Goal: Transaction & Acquisition: Purchase product/service

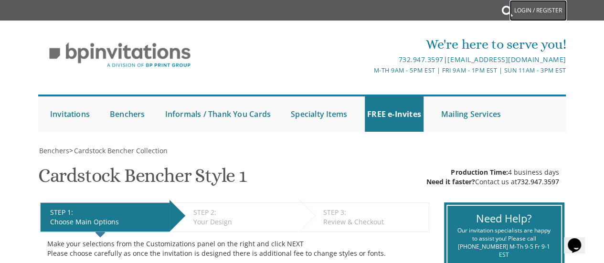
click at [531, 6] on link "Login / Register" at bounding box center [538, 10] width 57 height 21
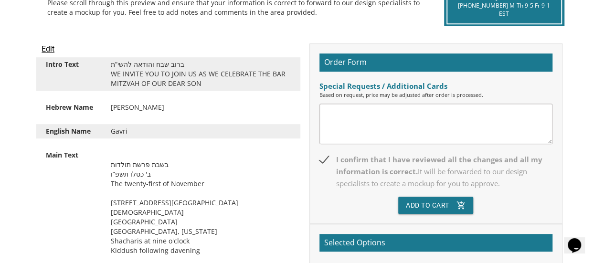
scroll to position [239, 0]
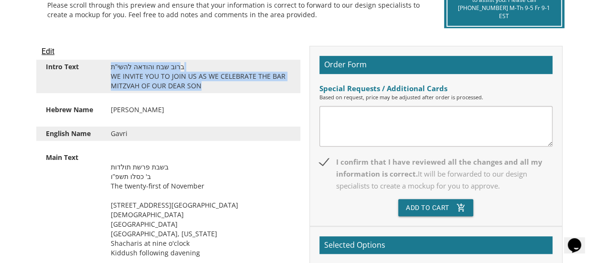
drag, startPoint x: 111, startPoint y: 67, endPoint x: 221, endPoint y: 83, distance: 111.0
click at [222, 83] on div "ברוב שבח והודאה להשי”ת WE INVITE YOU TO JOIN US AS WE CELEBRATE THE BAR MITZVAH…" at bounding box center [201, 76] width 194 height 29
copy div "ברוב שבח והודאה להשי”ת WE INVITE YOU TO JOIN US AS WE CELEBRATE THE BAR MITZVAH…"
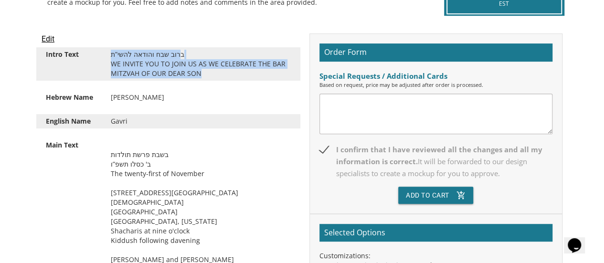
scroll to position [287, 0]
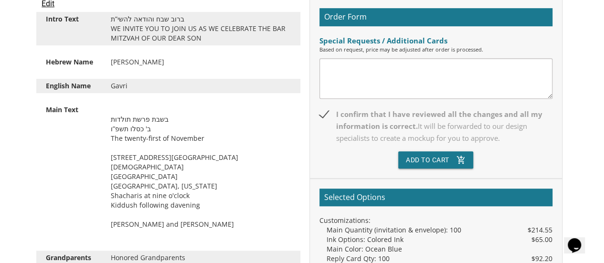
click at [140, 64] on div "[PERSON_NAME]" at bounding box center [201, 62] width 194 height 10
click at [140, 64] on div "גבריאל אליהו" at bounding box center [201, 62] width 194 height 10
click at [151, 60] on div "גבריאל אליהו" at bounding box center [201, 62] width 194 height 10
drag, startPoint x: 150, startPoint y: 61, endPoint x: 104, endPoint y: 66, distance: 45.7
click at [104, 66] on div "גבריאל אליהו" at bounding box center [201, 62] width 194 height 10
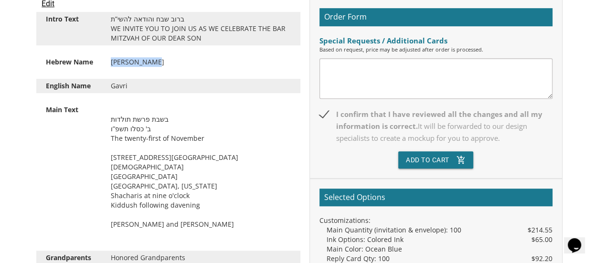
copy div "גבריאל אליהו"
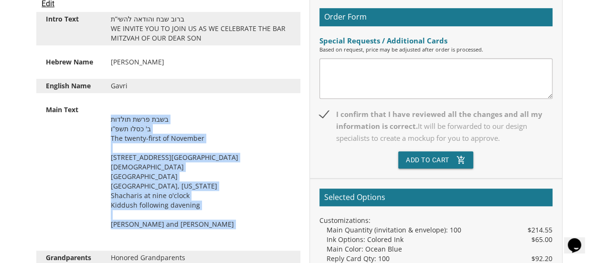
drag, startPoint x: 111, startPoint y: 119, endPoint x: 213, endPoint y: 220, distance: 142.9
click at [213, 220] on div "בשבת פרשת תולדות ב' כסלו תשפ”ו The twenty-first of November 2437 Green Road Syn…" at bounding box center [201, 172] width 194 height 134
copy div "בשבת פרשת תולדות ב' כסלו תשפ”ו The twenty-first of November 2437 Green Road Syn…"
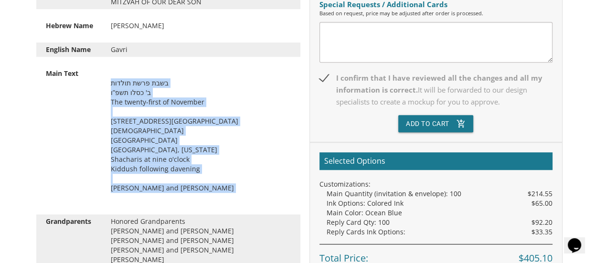
scroll to position [382, 0]
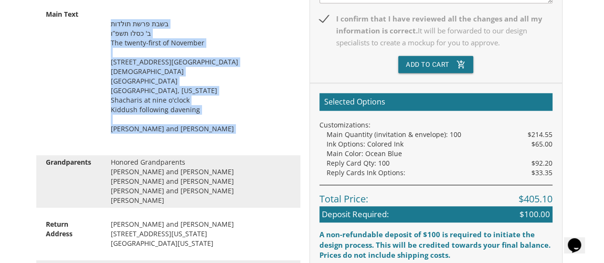
drag, startPoint x: 139, startPoint y: 157, endPoint x: 192, endPoint y: 193, distance: 63.4
click at [192, 193] on div "Honored Grandparents Penny and Lenny Beer Pnina and Stephen Glassman Esther and…" at bounding box center [201, 182] width 194 height 48
copy div "Honored Grandparents Penny and Lenny Beer Pnina and Stephen Glassman Esther and…"
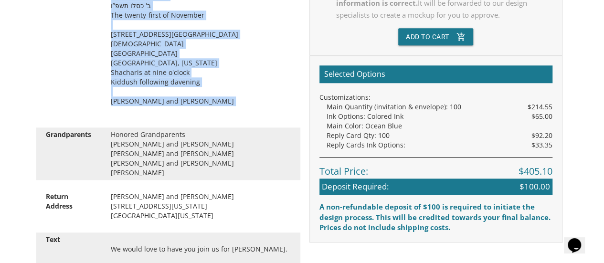
scroll to position [430, 0]
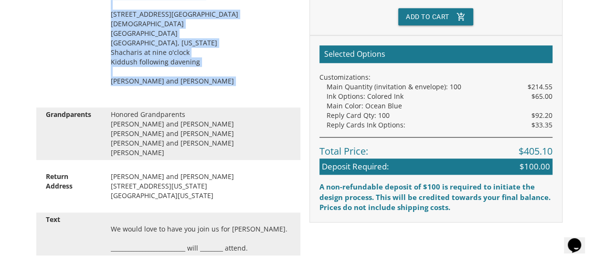
drag, startPoint x: 111, startPoint y: 168, endPoint x: 216, endPoint y: 191, distance: 107.6
click at [216, 191] on div "Return Address Lisa and Charlie Beer 14447 Washington Boulevard University Heig…" at bounding box center [168, 186] width 264 height 33
copy div "Lisa and Charlie Beer 14447 Washington Boulevard University Heights, Ohio 44118"
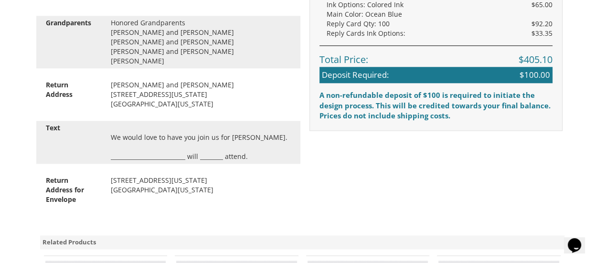
scroll to position [526, 0]
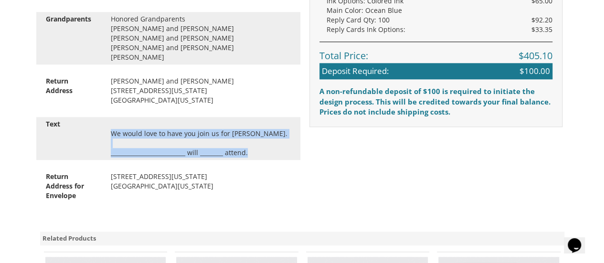
drag, startPoint x: 111, startPoint y: 124, endPoint x: 252, endPoint y: 143, distance: 142.3
click at [252, 143] on div "We would love to have you join us for Shabbas. __________________________ will …" at bounding box center [201, 138] width 194 height 38
copy div "We would love to have you join us for Shabbas. __________________________ will …"
drag, startPoint x: 210, startPoint y: 178, endPoint x: 97, endPoint y: 164, distance: 114.5
click at [97, 170] on div "Return Address for Envelope 14447 Washington Boulevard University Heights, Ohio…" at bounding box center [168, 186] width 264 height 33
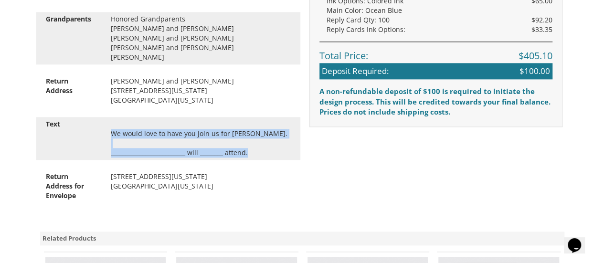
copy div "Address for Envelope 14447 Washington Boulevard University Heights, Ohio 44118"
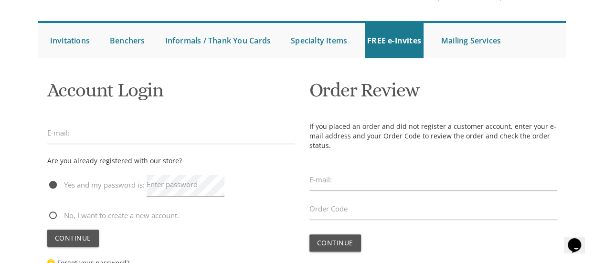
scroll to position [96, 0]
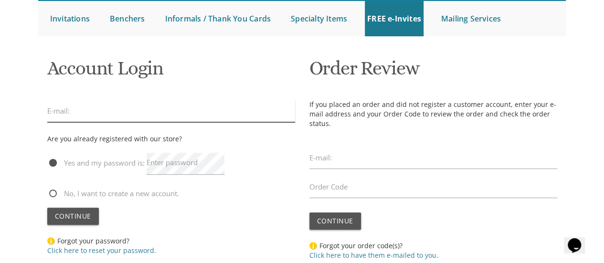
click at [197, 114] on input "email" at bounding box center [171, 111] width 248 height 22
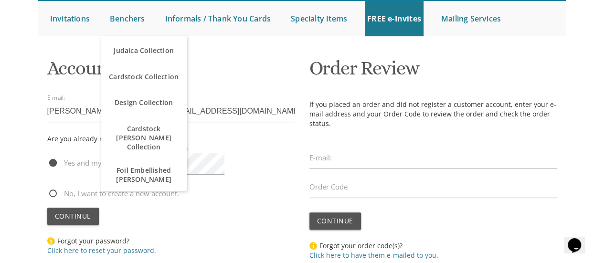
click at [222, 108] on input "lisa.e.beer@gmail.com" at bounding box center [171, 111] width 248 height 22
click at [216, 116] on input "lisa.e.beer@gmail.com" at bounding box center [171, 111] width 248 height 22
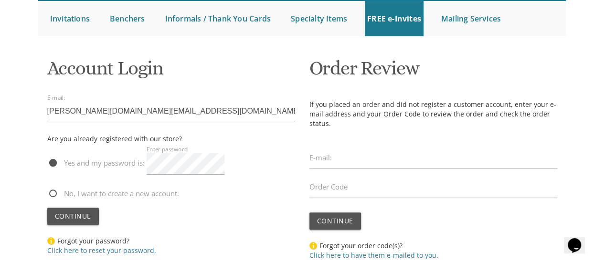
scroll to position [143, 0]
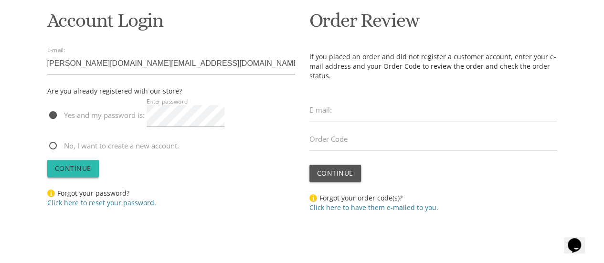
type input "lisa.e.beer@gmail.com"
click at [92, 162] on button "Continue" at bounding box center [73, 168] width 52 height 17
click at [84, 173] on span "Continue" at bounding box center [73, 168] width 36 height 9
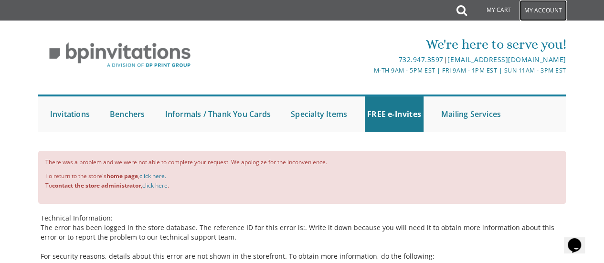
click at [537, 14] on link "My Account" at bounding box center [543, 10] width 47 height 21
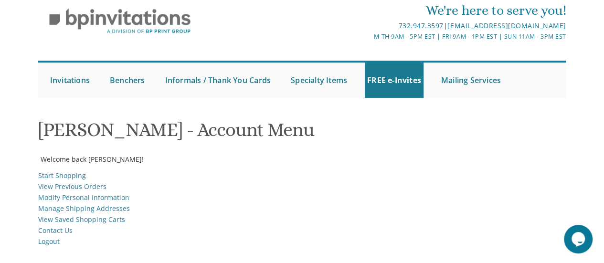
scroll to position [48, 0]
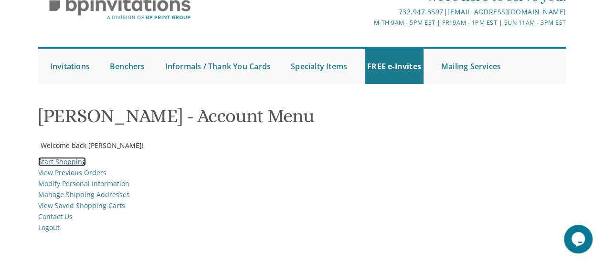
click at [76, 162] on link "Start Shopping" at bounding box center [62, 161] width 48 height 9
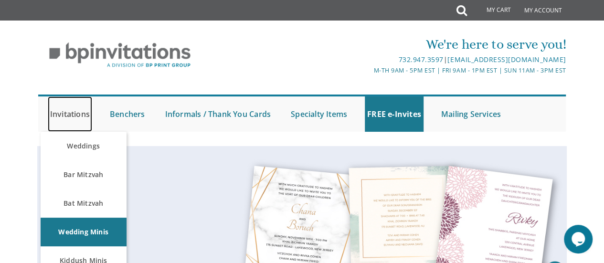
click at [73, 117] on link "Invitations" at bounding box center [70, 114] width 44 height 35
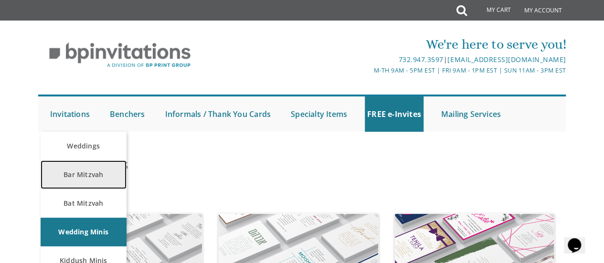
click at [81, 171] on link "Bar Mitzvah" at bounding box center [84, 175] width 86 height 29
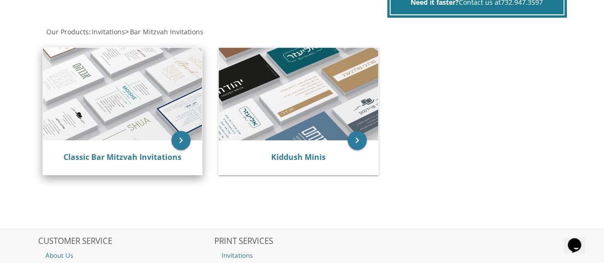
scroll to position [191, 0]
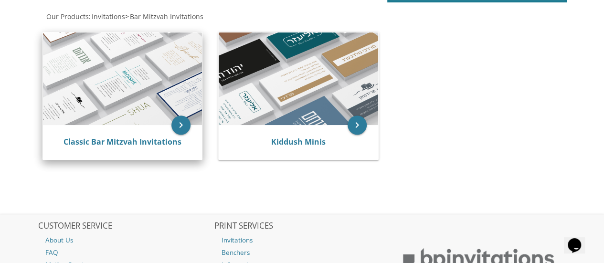
click at [161, 124] on img at bounding box center [123, 78] width 160 height 93
click at [149, 141] on link "Classic Bar Mitzvah Invitations" at bounding box center [123, 142] width 118 height 11
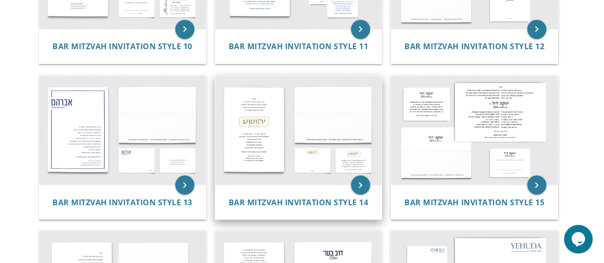
scroll to position [812, 0]
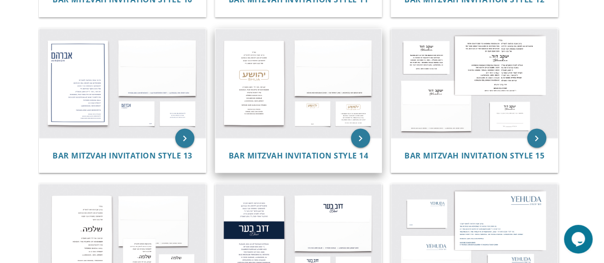
drag, startPoint x: 210, startPoint y: 111, endPoint x: 291, endPoint y: 98, distance: 81.4
click at [219, 109] on div "keyboard_arrow_right Bar Mitzvah Invitation Style 1 keyboard_arrow_right Bar Mi…" at bounding box center [302, 24] width 529 height 1243
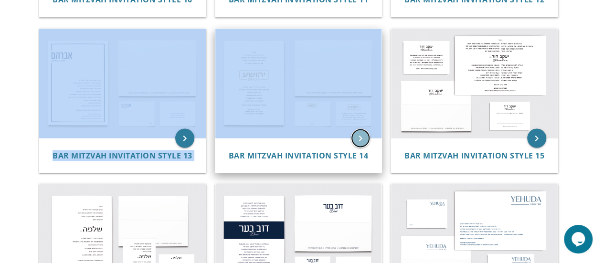
drag, startPoint x: 360, startPoint y: 135, endPoint x: 351, endPoint y: 129, distance: 11.7
click at [359, 135] on icon "keyboard_arrow_right" at bounding box center [360, 138] width 19 height 19
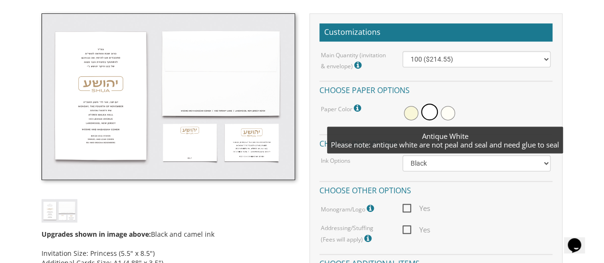
scroll to position [287, 0]
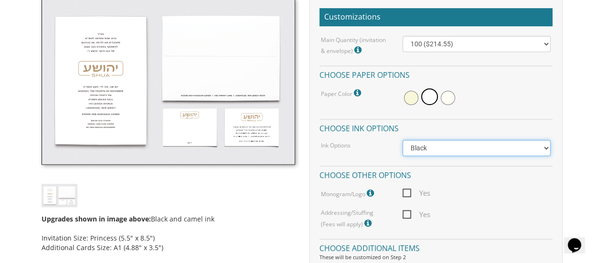
click at [461, 151] on select "Black Colored Ink ($65.00) Black + One Color ($100.00) Two Colors ($137.95)" at bounding box center [477, 148] width 149 height 16
select select "Standard"
click at [403, 140] on select "Black Colored Ink ($65.00) Black + One Color ($100.00) Two Colors ($137.95)" at bounding box center [477, 148] width 149 height 16
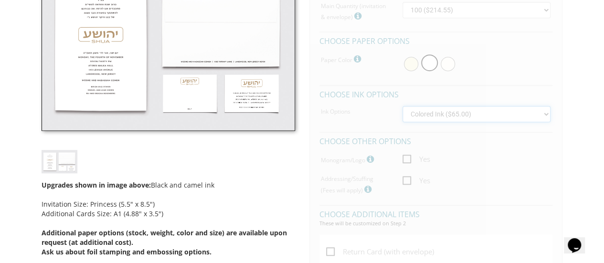
scroll to position [335, 0]
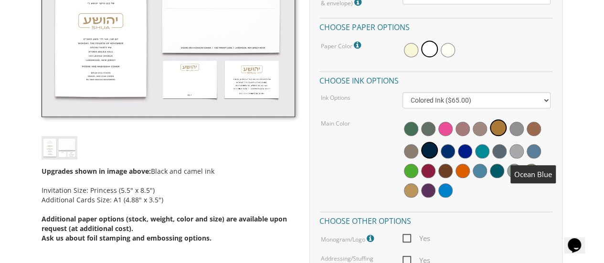
click at [535, 151] on span at bounding box center [534, 151] width 14 height 14
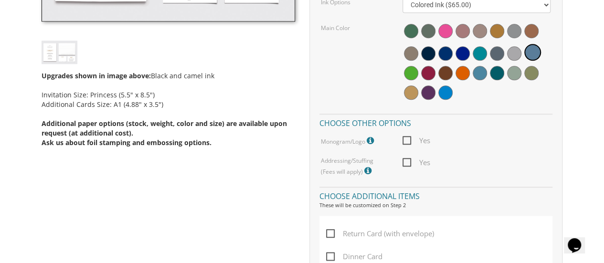
scroll to position [478, 0]
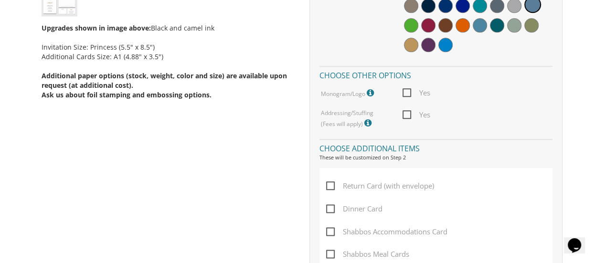
click at [332, 187] on span "Return Card (with envelope)" at bounding box center [380, 186] width 108 height 12
click at [332, 187] on input "Return Card (with envelope)" at bounding box center [329, 185] width 6 height 6
checkbox input "true"
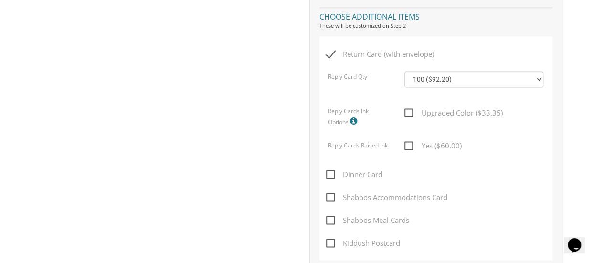
scroll to position [621, 0]
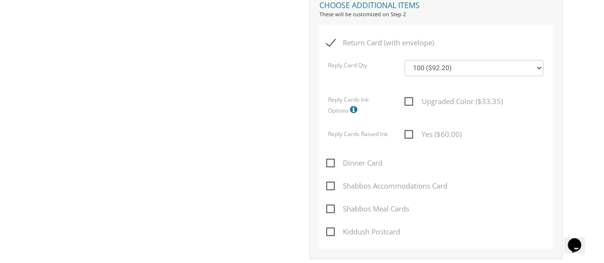
click at [410, 101] on span "Upgraded Color ($33.35)" at bounding box center [454, 102] width 98 height 12
click at [410, 101] on input "Upgraded Color ($33.35)" at bounding box center [408, 100] width 6 height 6
checkbox input "true"
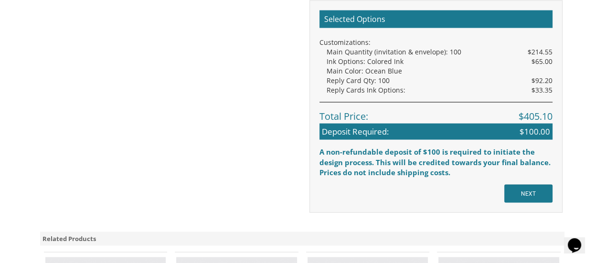
scroll to position [908, 0]
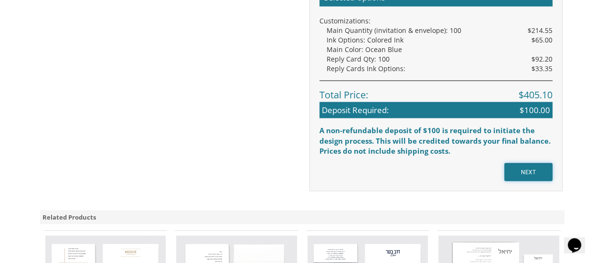
drag, startPoint x: 538, startPoint y: 168, endPoint x: 440, endPoint y: 110, distance: 113.5
click at [537, 166] on input "NEXT" at bounding box center [529, 172] width 48 height 18
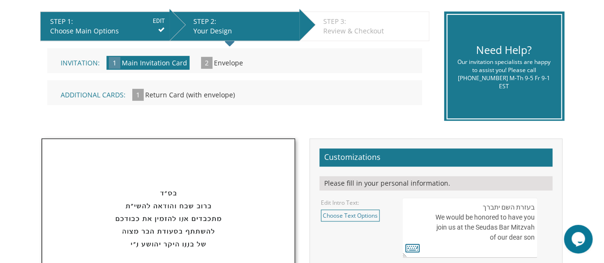
scroll to position [239, 0]
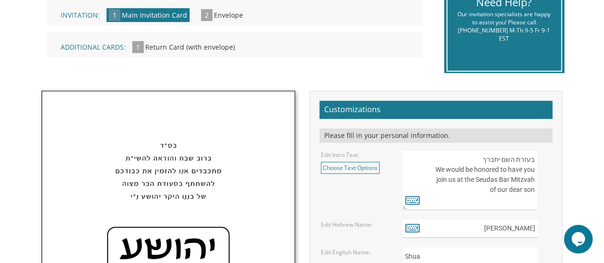
drag, startPoint x: 462, startPoint y: 159, endPoint x: 536, endPoint y: 205, distance: 87.8
click at [536, 205] on textarea "בעזרת השם יתברך We would be honored to have you join us at the Seudas Bar Mitzv…" at bounding box center [470, 180] width 135 height 60
type textarea "בעזרת השם יתברך"
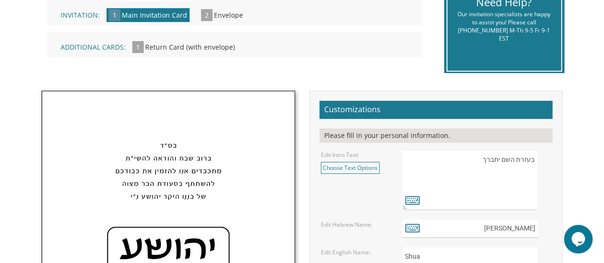
drag, startPoint x: 534, startPoint y: 158, endPoint x: 463, endPoint y: 162, distance: 71.8
click at [463, 162] on textarea "בעזרת השם יתברך We would be honored to have you join us at the Seudas Bar Mitzv…" at bounding box center [470, 180] width 135 height 60
paste textarea "ברוב שבח והודאה להשי”ת WE INVITE YOU TO JOIN US AS WE CELEBRATE THE BAR MITZVAH…"
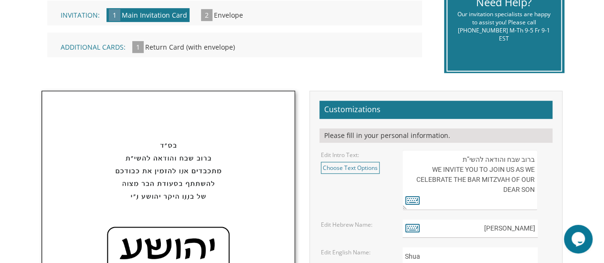
type textarea "ברוב שבח והודאה להשי”ת WE INVITE YOU TO JOIN US AS WE CELEBRATE THE BAR MITZVAH…"
click at [504, 231] on input "יהושע" at bounding box center [470, 229] width 135 height 19
click at [525, 229] on input "יהושע" at bounding box center [470, 229] width 135 height 19
paste input "בריאל אליהו"
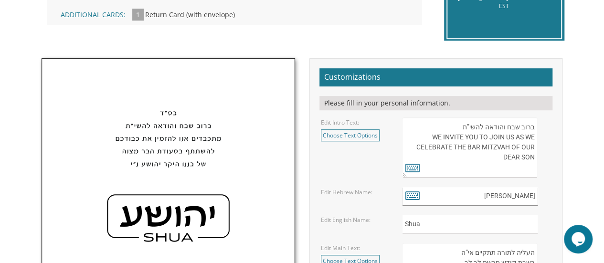
scroll to position [287, 0]
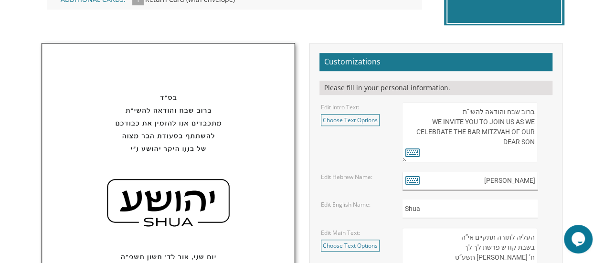
type input "גבריאל אליהו"
click at [434, 201] on input "Shua" at bounding box center [470, 209] width 135 height 19
type input "S"
type input "Gavri"
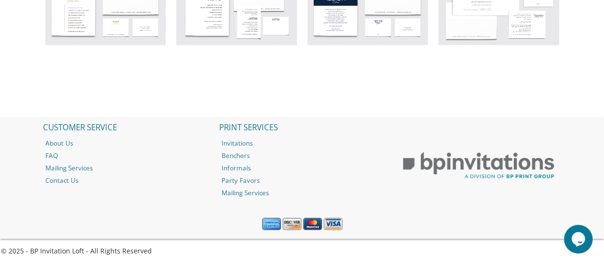
drag, startPoint x: 454, startPoint y: 141, endPoint x: 540, endPoint y: 239, distance: 131.0
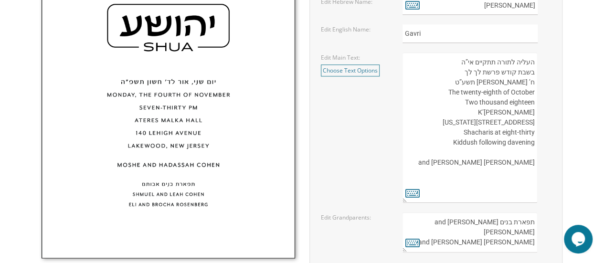
scroll to position [456, 0]
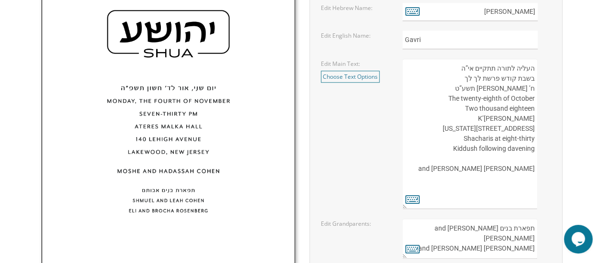
type textarea "העליה לתורה תתקיים אי”ה"
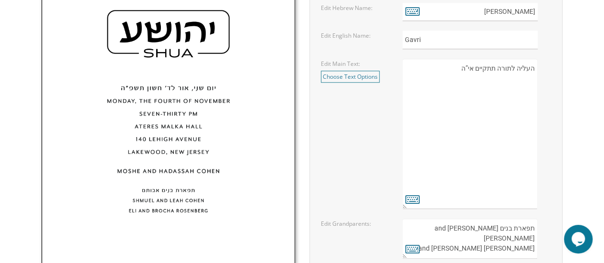
drag, startPoint x: 533, startPoint y: 67, endPoint x: 449, endPoint y: 66, distance: 84.6
click at [449, 66] on textarea "העליה לתורה תתקיים אי”ה בשבת קודש פרשת לך לך ח’ חשון תשע”ט The twenty-eighth of…" at bounding box center [470, 134] width 135 height 151
paste textarea "בשבת פרשת תולדות ב' כסלו תשפ”ו The twenty-first of November 2437 Green Road Syn…"
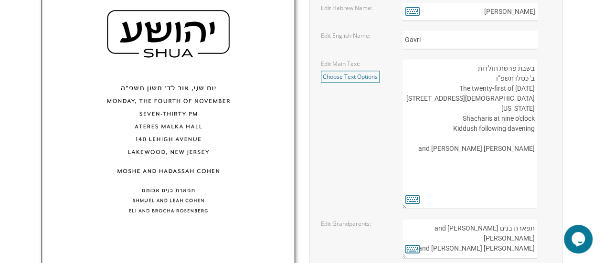
scroll to position [504, 0]
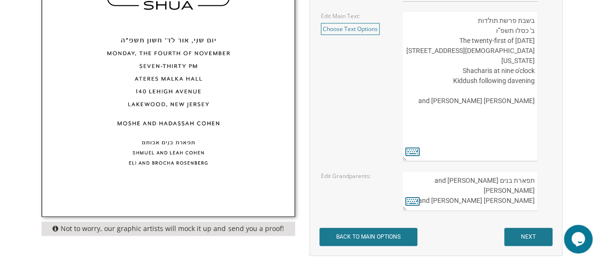
type textarea "בשבת פרשת תולדות ב' כסלו תשפ”ו The twenty-first of November 2437 Green Road Syn…"
drag, startPoint x: 480, startPoint y: 181, endPoint x: 547, endPoint y: 204, distance: 70.6
click at [547, 204] on div "תפארת בנים אבותם Shmuel and Leah Cohen Eli and Brocha Rosenberg" at bounding box center [477, 191] width 149 height 40
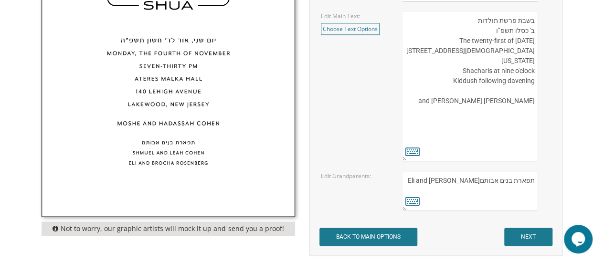
drag, startPoint x: 536, startPoint y: 192, endPoint x: 546, endPoint y: 172, distance: 22.2
click at [546, 172] on div "תפארת בנים אבותם Shmuel and Leah Cohen Eli and Brocha Rosenberg" at bounding box center [477, 191] width 149 height 40
click at [523, 177] on textarea "תפארת בנים אבותם Shmuel and Leah Cohen Eli and Brocha Rosenberg" at bounding box center [470, 191] width 135 height 40
paste textarea "Honored Grandparents Penny and Lenny Beer Pnina and Stephen Glassman Esther and…"
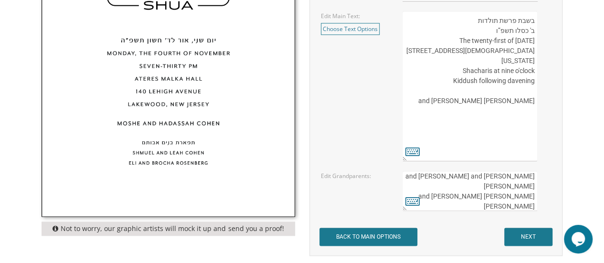
scroll to position [0, 0]
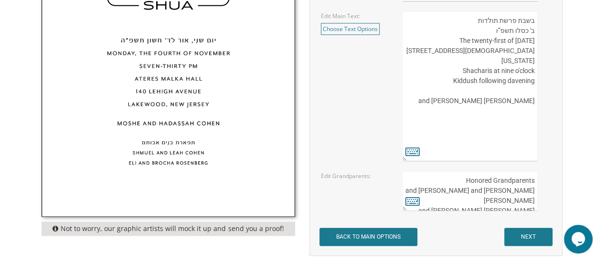
type textarea "Honored Grandparents Penny and Lenny Beer Pnina and Stephen Glassman Esther and…"
drag, startPoint x: 521, startPoint y: 241, endPoint x: 517, endPoint y: 236, distance: 6.4
click at [521, 239] on input "NEXT" at bounding box center [529, 237] width 48 height 18
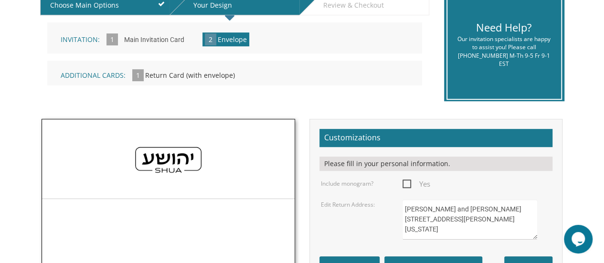
scroll to position [239, 0]
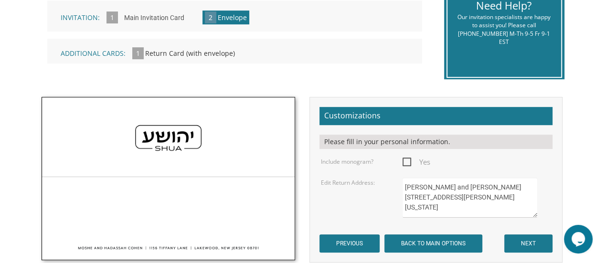
drag, startPoint x: 507, startPoint y: 203, endPoint x: 395, endPoint y: 176, distance: 115.3
click at [395, 176] on form "Customizations Please fill in your personal information. Include monogram? Yes …" at bounding box center [436, 180] width 233 height 146
paste textarea "[PERSON_NAME] and [PERSON_NAME] [STREET_ADDRESS][US_STATE][US_STATE]"
type textarea "[PERSON_NAME] and [PERSON_NAME] [STREET_ADDRESS][US_STATE][US_STATE]"
click at [533, 241] on input "NEXT" at bounding box center [529, 244] width 48 height 18
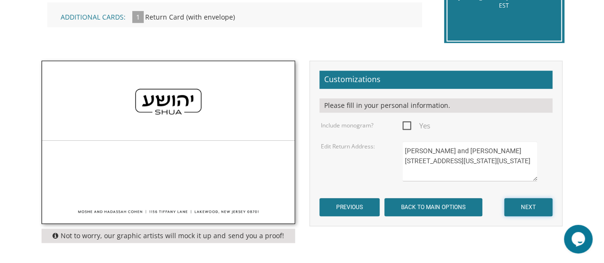
scroll to position [335, 0]
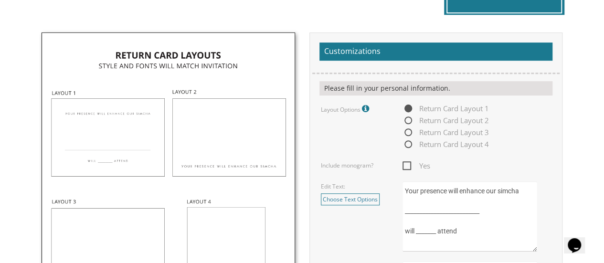
scroll to position [335, 0]
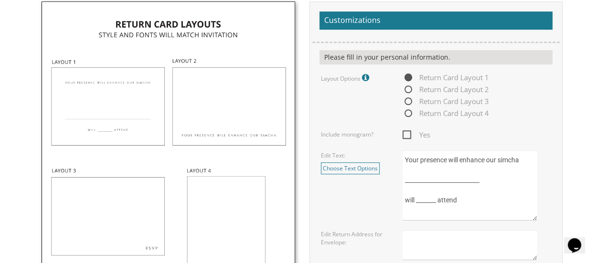
drag, startPoint x: 475, startPoint y: 202, endPoint x: 394, endPoint y: 145, distance: 98.5
click at [394, 145] on form "Customizations Please fill in your personal information. Layout Options Fonts /…" at bounding box center [436, 153] width 233 height 284
paste textarea "We would love to have you join us for [PERSON_NAME]. __________________________…"
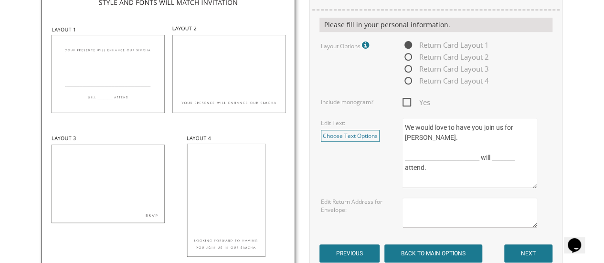
scroll to position [382, 0]
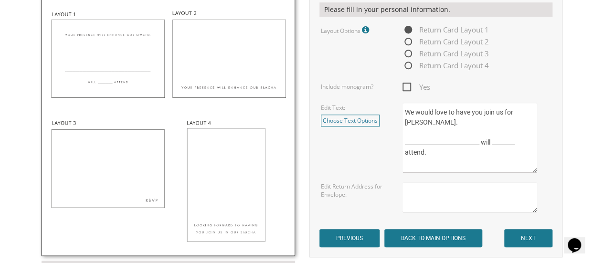
type textarea "We would love to have you join us for [PERSON_NAME]. __________________________…"
click at [453, 196] on textarea at bounding box center [470, 198] width 135 height 30
paste textarea "Address for Envelope14447 [US_STATE][STREET_ADDRESS][US_STATE]"
drag, startPoint x: 467, startPoint y: 188, endPoint x: 382, endPoint y: 165, distance: 88.4
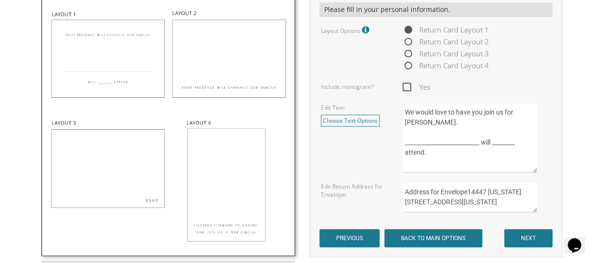
click at [382, 165] on form "Customizations Please fill in your personal information. Layout Options Fonts /…" at bounding box center [436, 106] width 233 height 284
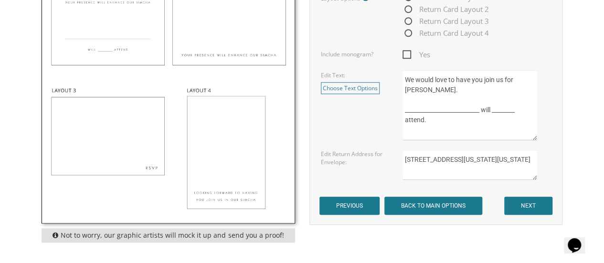
scroll to position [430, 0]
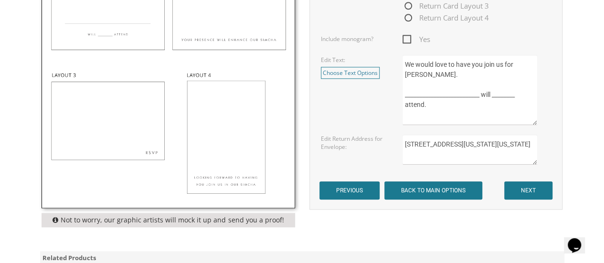
type textarea "4447 Washington Boulevard University Heights, Ohio 44118"
click at [533, 193] on input "NEXT" at bounding box center [529, 191] width 48 height 18
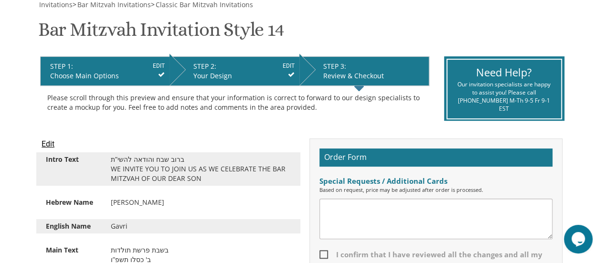
scroll to position [239, 0]
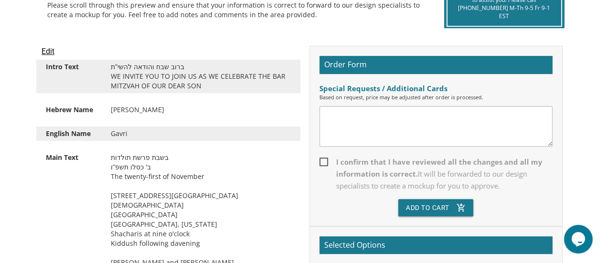
click at [325, 162] on span "I confirm that I have reviewed all the changes and all my information is correc…" at bounding box center [436, 174] width 233 height 36
click at [325, 162] on input "I confirm that I have reviewed all the changes and all my information is correc…" at bounding box center [323, 161] width 6 height 6
checkbox input "true"
click at [435, 209] on button "Add To Cart add_shopping_cart" at bounding box center [437, 207] width 76 height 17
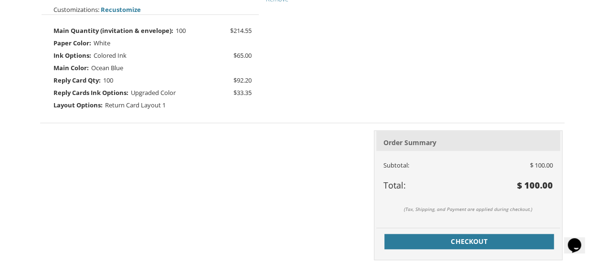
scroll to position [335, 0]
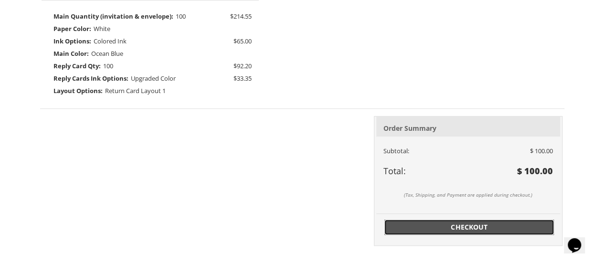
click at [518, 227] on span "Checkout" at bounding box center [469, 228] width 159 height 10
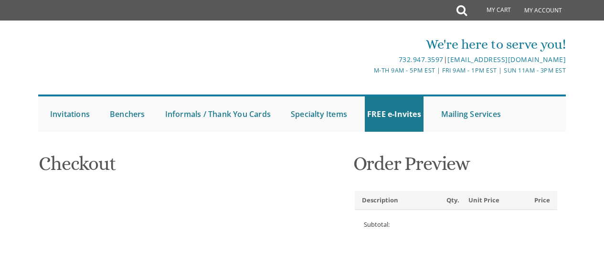
select select
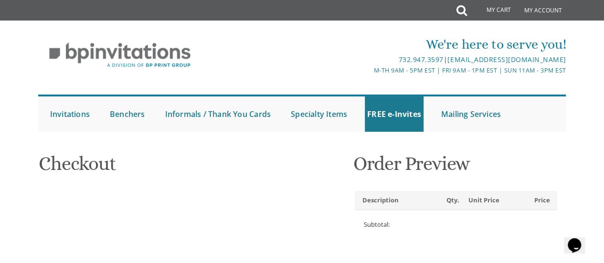
type input "[PERSON_NAME]"
type input "Beer"
type input "14447 Washington Blvd"
type input "University Heights"
type input "44118"
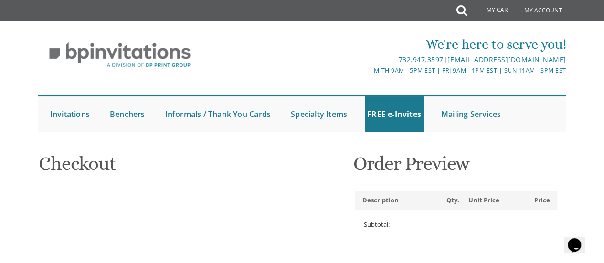
select select "US"
select select "OH"
type input "2169657133"
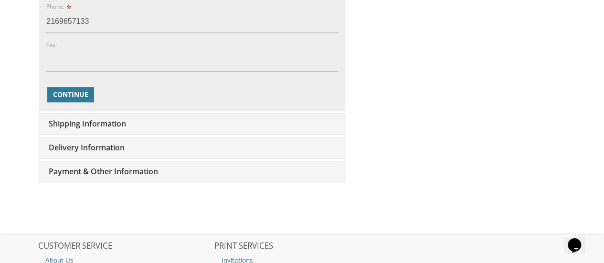
scroll to position [573, 0]
click at [83, 98] on button "Continue" at bounding box center [70, 93] width 47 height 15
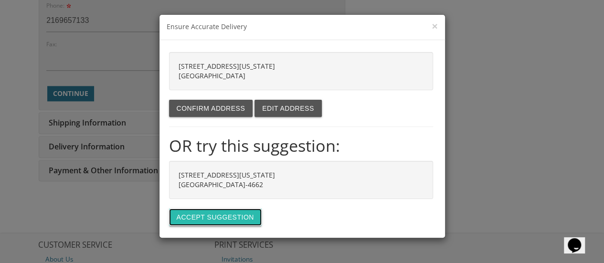
click at [195, 209] on button "Accept suggestion" at bounding box center [215, 217] width 93 height 17
type input "14447 WASHINGTON BLVD"
type input "UNIVERSITY HT"
type input "44118-4662"
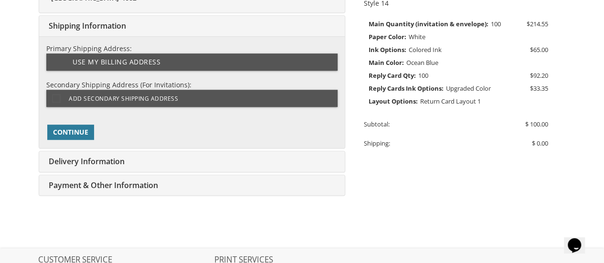
scroll to position [250, 0]
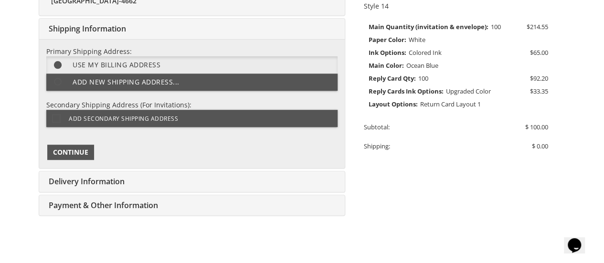
click at [71, 151] on span "Continue" at bounding box center [70, 153] width 35 height 10
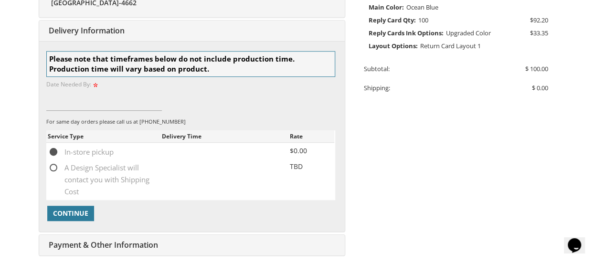
scroll to position [310, 0]
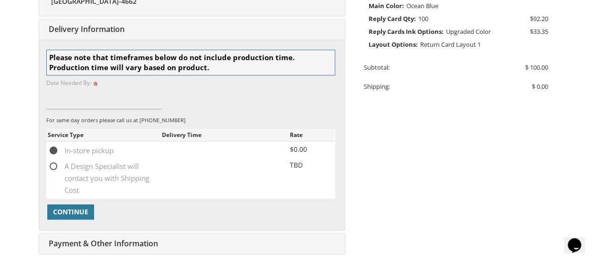
drag, startPoint x: 54, startPoint y: 165, endPoint x: 293, endPoint y: 130, distance: 242.6
click at [56, 165] on span "A Design Specialist will contact you with Shipping Cost" at bounding box center [105, 167] width 114 height 12
click at [54, 165] on input "A Design Specialist will contact you with Shipping Cost" at bounding box center [51, 165] width 6 height 6
radio input "true"
click at [147, 104] on input at bounding box center [104, 98] width 116 height 22
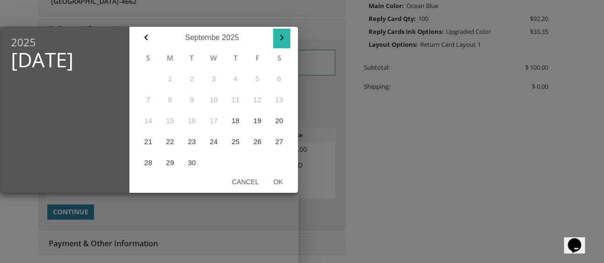
click at [282, 40] on icon "button" at bounding box center [281, 37] width 11 height 11
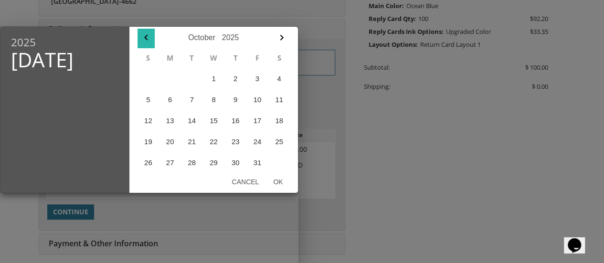
click at [148, 39] on icon "button" at bounding box center [145, 37] width 11 height 11
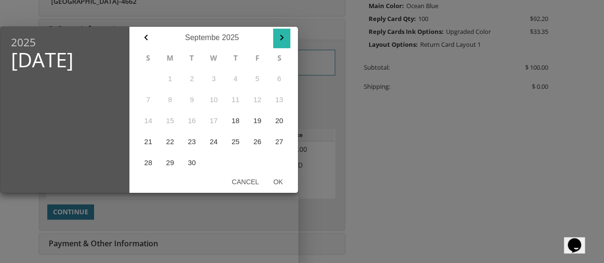
click at [285, 39] on icon "button" at bounding box center [281, 37] width 11 height 11
click at [285, 36] on icon "button" at bounding box center [281, 37] width 11 height 11
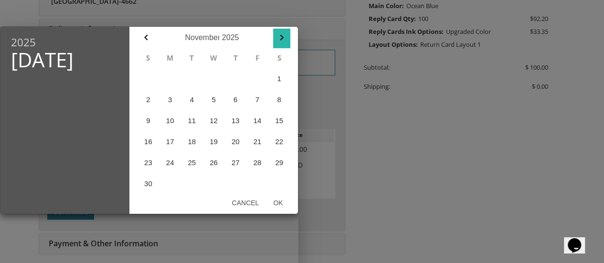
click at [284, 38] on icon "button" at bounding box center [281, 37] width 11 height 11
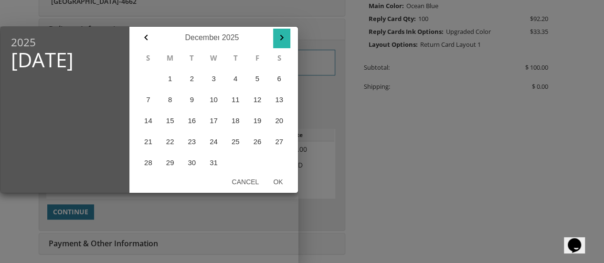
click at [281, 33] on icon "button" at bounding box center [281, 37] width 11 height 11
click at [387, 150] on div at bounding box center [302, 98] width 604 height 329
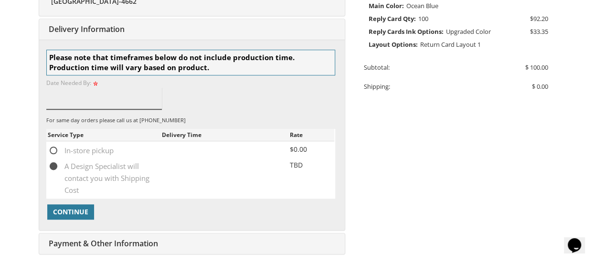
click at [84, 102] on input at bounding box center [104, 98] width 116 height 22
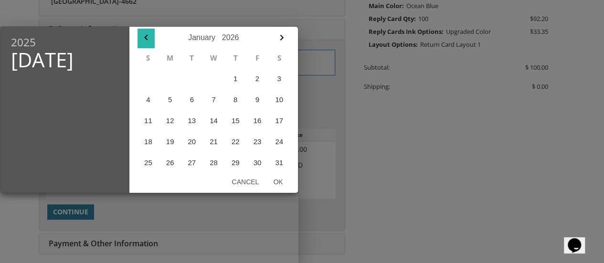
click at [141, 39] on icon "button" at bounding box center [145, 37] width 11 height 11
click at [146, 39] on icon "button" at bounding box center [145, 38] width 3 height 6
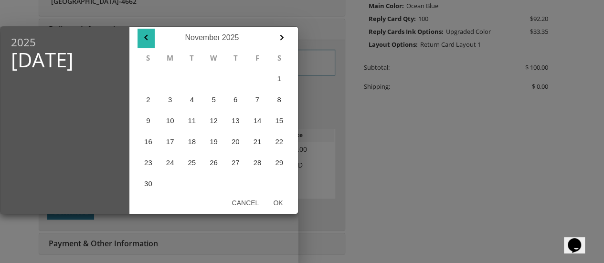
click at [146, 40] on icon "button" at bounding box center [145, 37] width 11 height 11
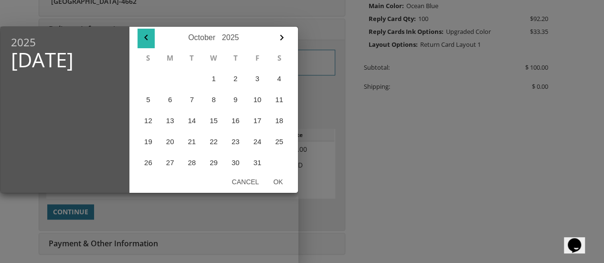
click at [144, 39] on icon "button" at bounding box center [145, 37] width 11 height 11
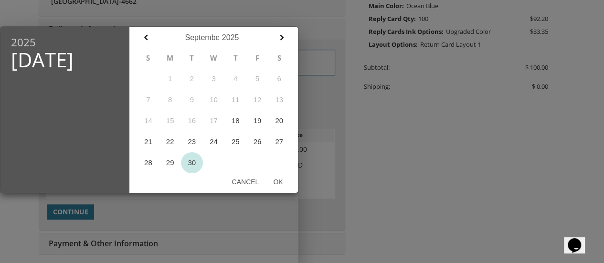
click at [195, 162] on button "30" at bounding box center [192, 162] width 22 height 21
drag, startPoint x: 276, startPoint y: 183, endPoint x: 356, endPoint y: 173, distance: 80.8
click at [277, 182] on button "Ok" at bounding box center [278, 181] width 24 height 17
type input "Sep 30, 2025"
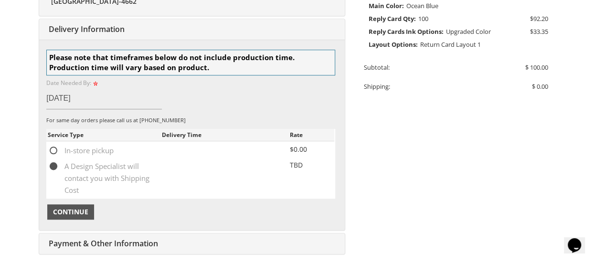
click at [86, 216] on button "Continue" at bounding box center [70, 212] width 47 height 15
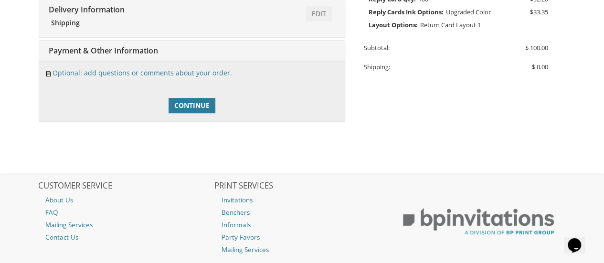
scroll to position [351, 0]
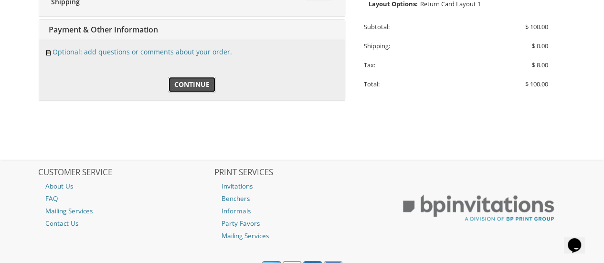
click at [192, 88] on link "Continue" at bounding box center [192, 84] width 47 height 15
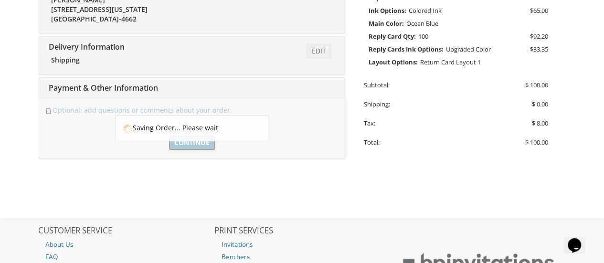
scroll to position [255, 0]
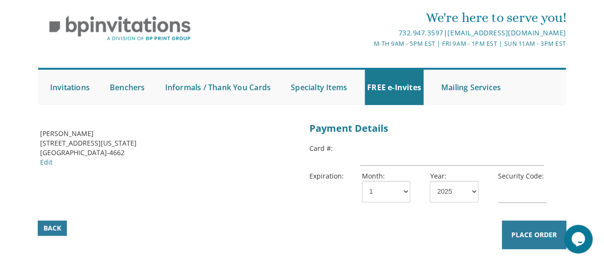
scroll to position [48, 0]
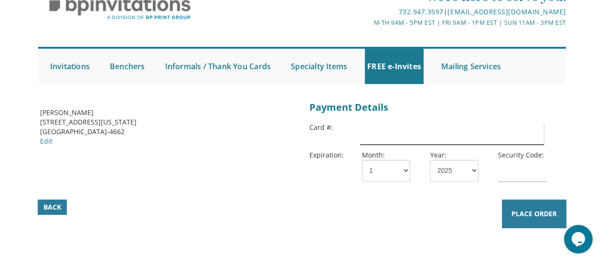
click at [390, 139] on input "text" at bounding box center [451, 134] width 183 height 22
type input "[CREDIT_CARD_NUMBER]"
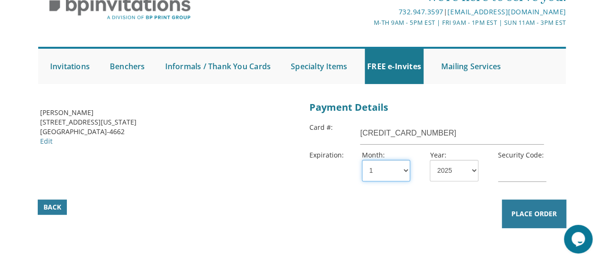
select select "03"
select select "26"
type input "502"
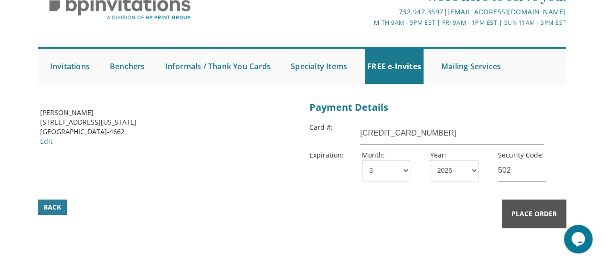
drag, startPoint x: 540, startPoint y: 214, endPoint x: 525, endPoint y: 208, distance: 15.9
click at [540, 214] on span "Place Order" at bounding box center [534, 214] width 45 height 10
